Goal: Information Seeking & Learning: Learn about a topic

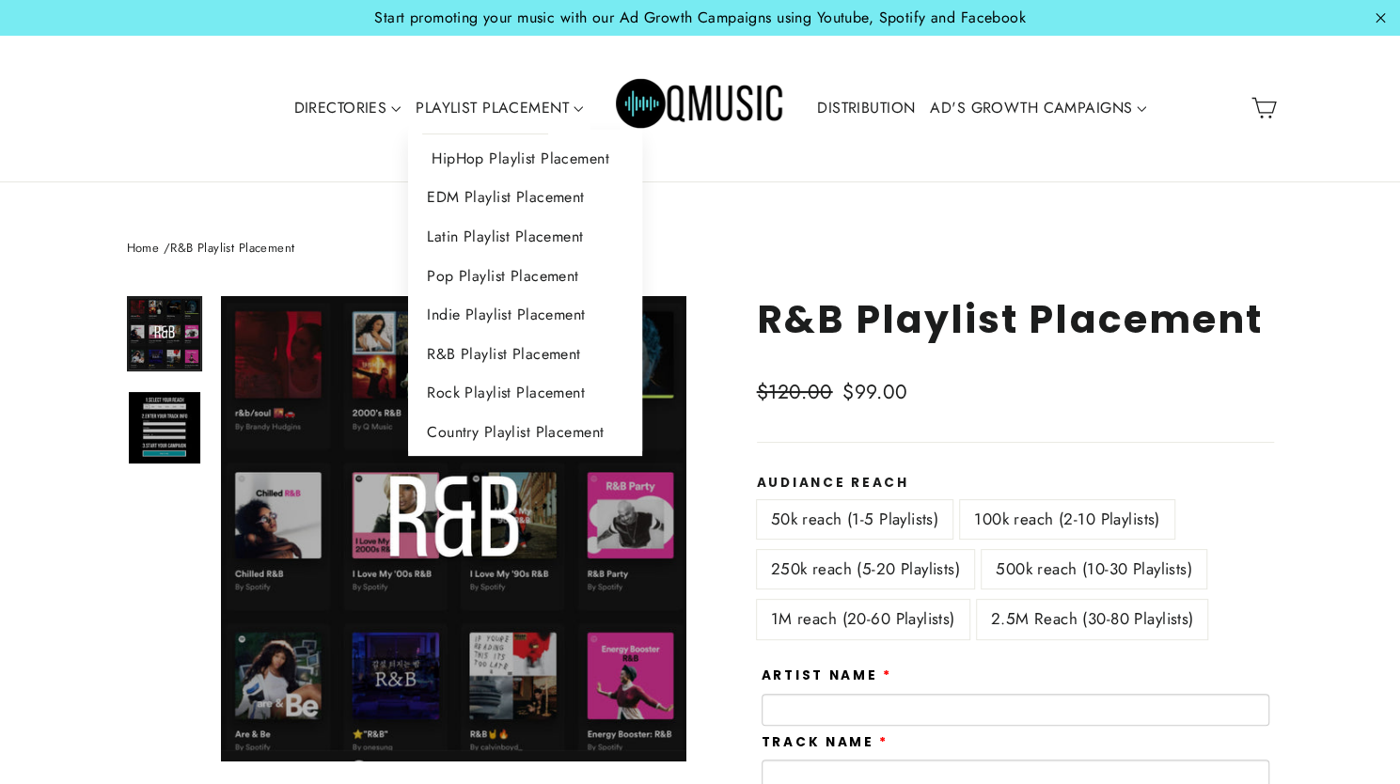
click at [473, 165] on link "HipHop Playlist Placement" at bounding box center [525, 158] width 234 height 39
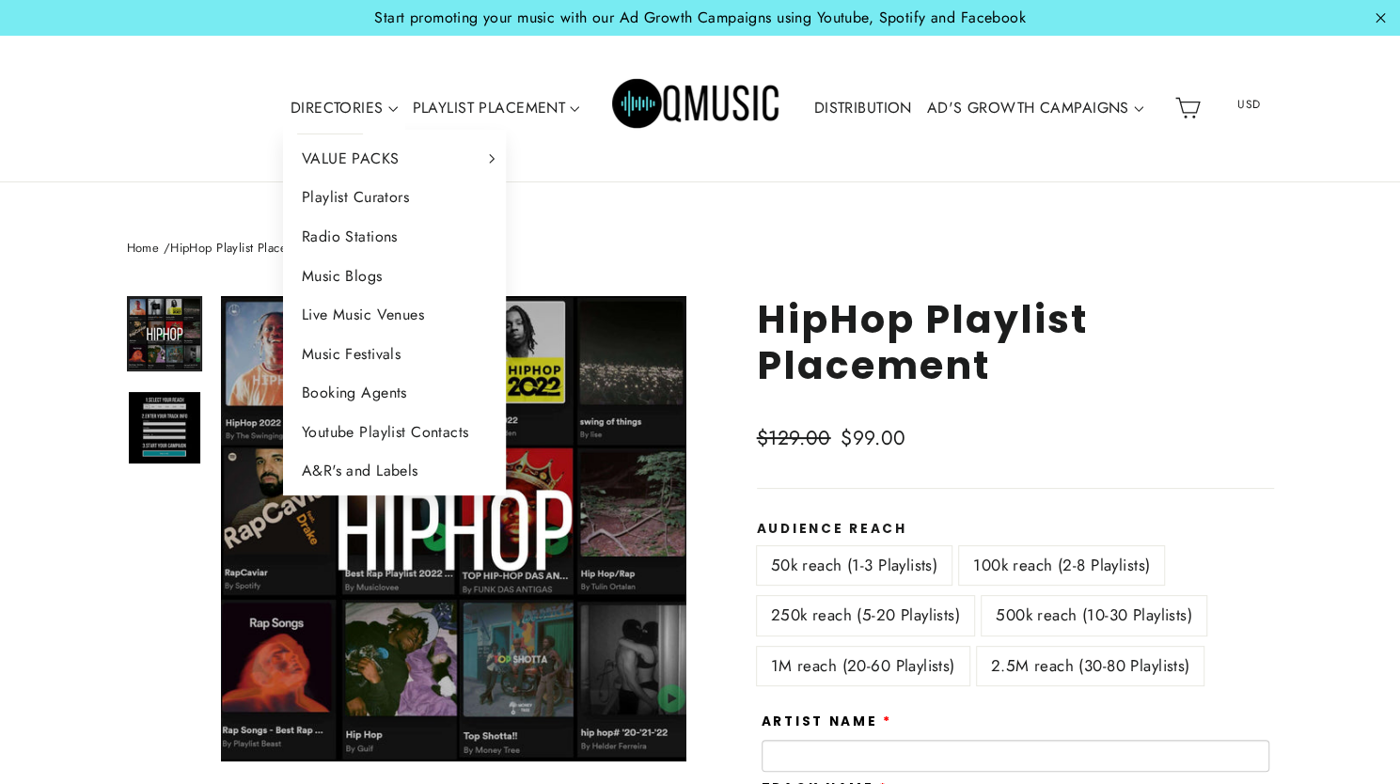
click at [364, 108] on link "DIRECTORIES" at bounding box center [344, 107] width 122 height 43
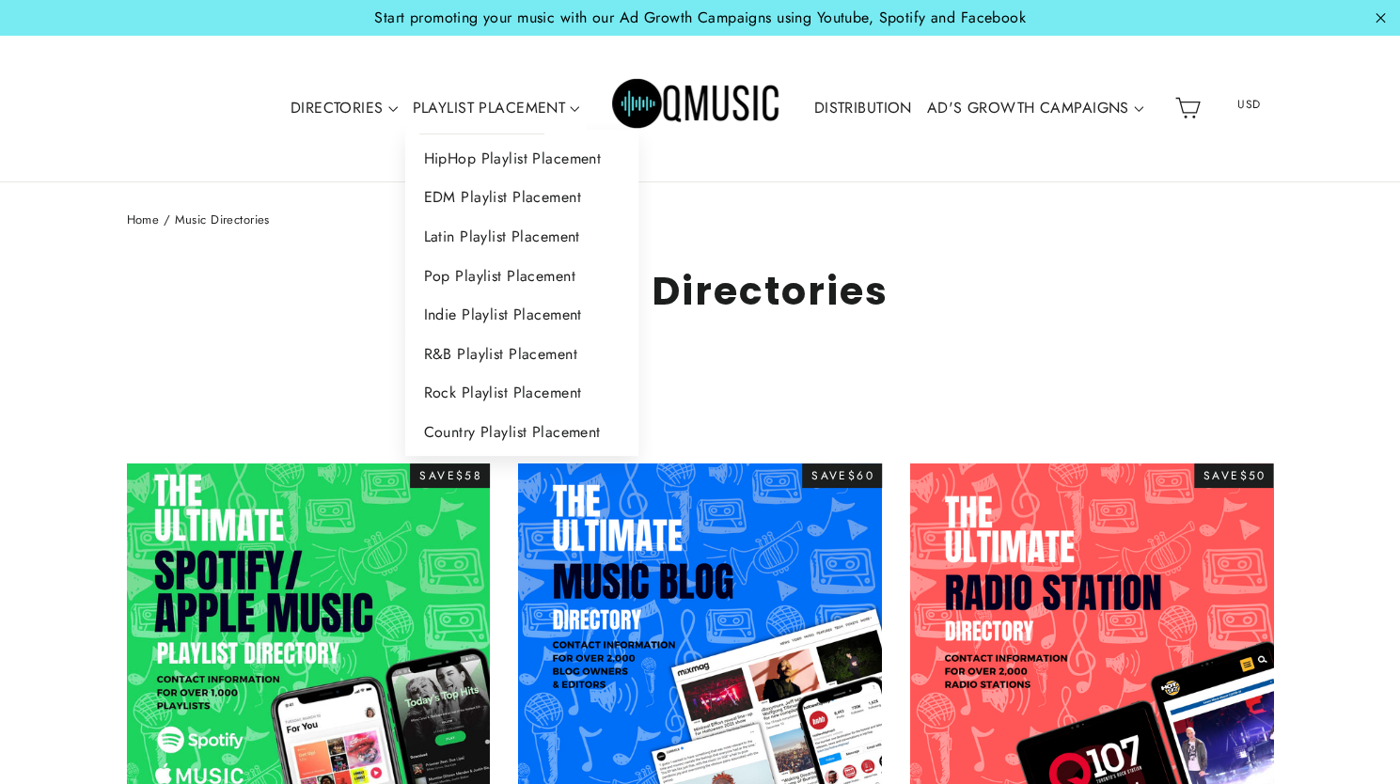
click at [526, 104] on link "PLAYLIST PLACEMENT" at bounding box center [496, 107] width 182 height 43
